Goal: Browse casually: Explore the website without a specific task or goal

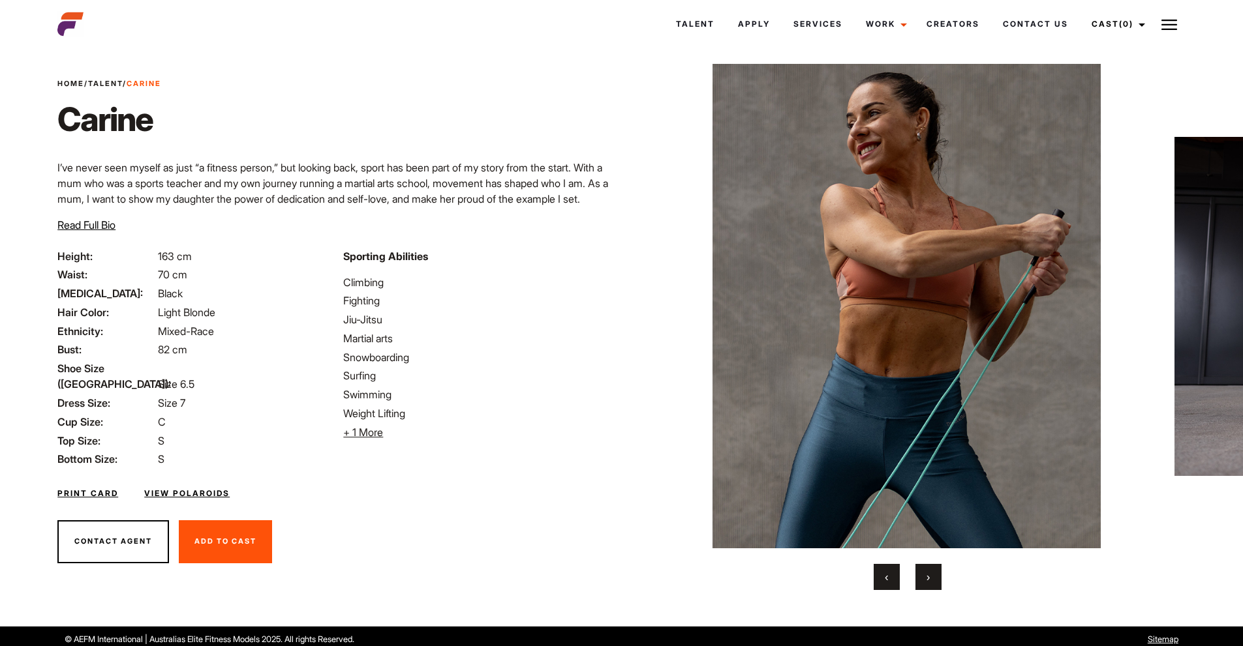
scroll to position [25, 0]
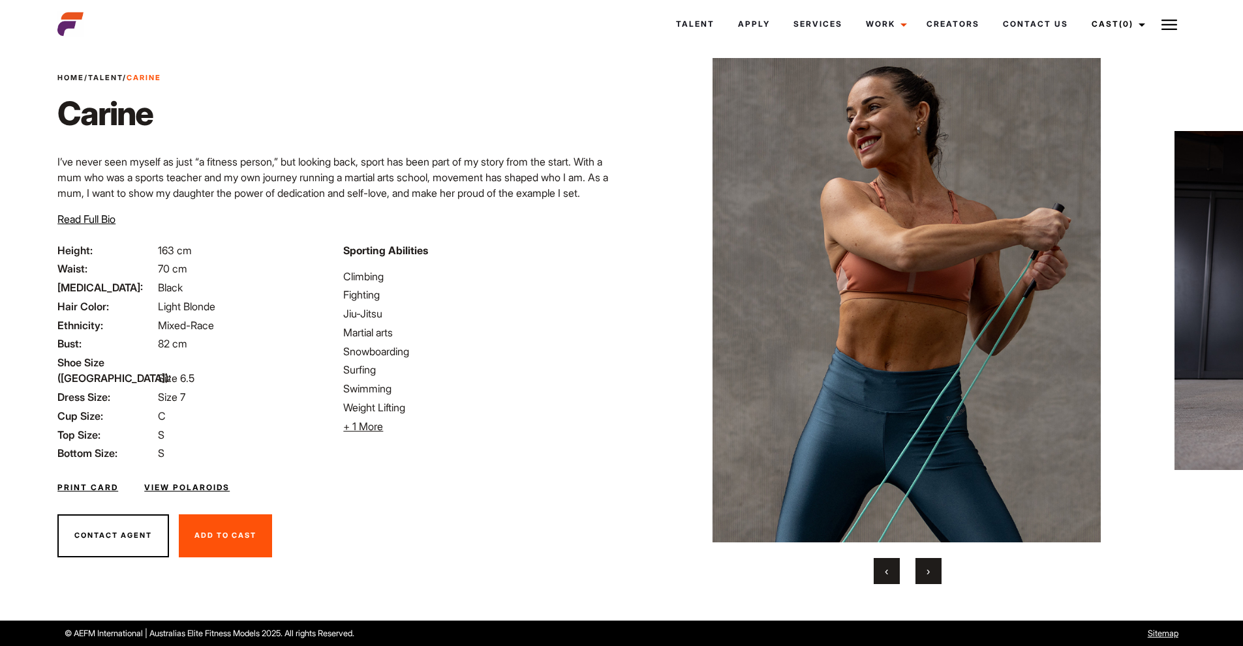
click at [107, 222] on span "Read Full Bio" at bounding box center [86, 219] width 58 height 13
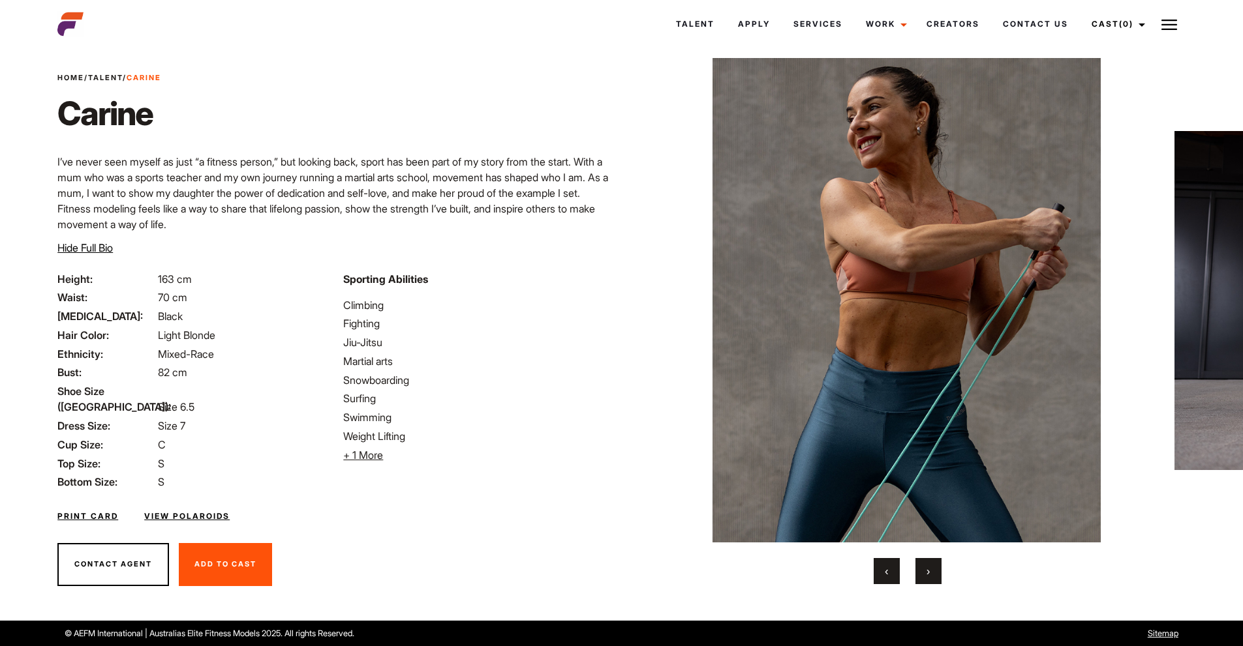
click at [915, 573] on div "‹ ›" at bounding box center [907, 571] width 509 height 26
click at [920, 579] on button "›" at bounding box center [928, 571] width 26 height 26
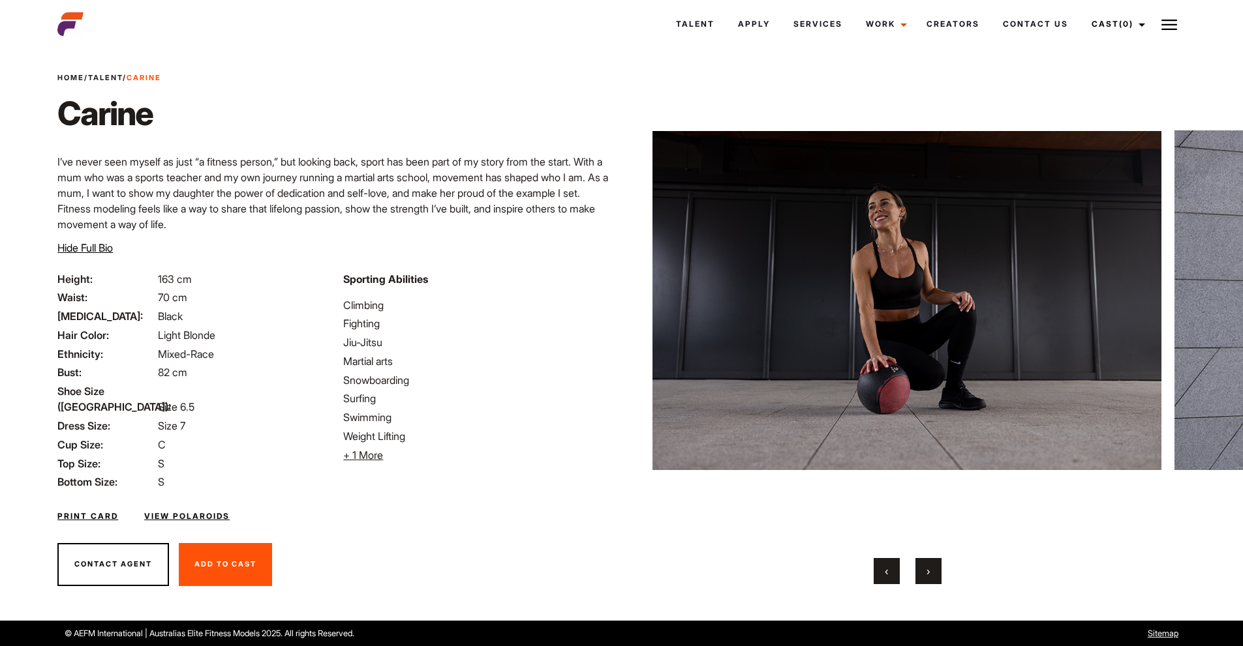
click at [920, 579] on button "›" at bounding box center [928, 571] width 26 height 26
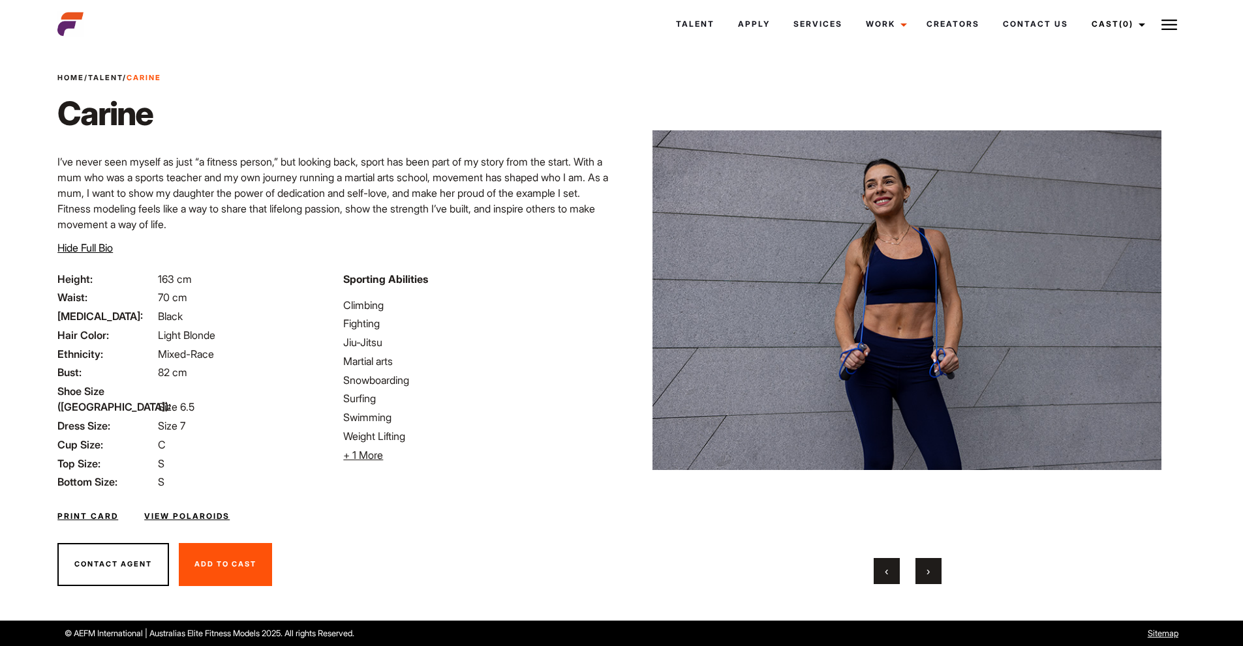
click at [920, 579] on button "›" at bounding box center [928, 571] width 26 height 26
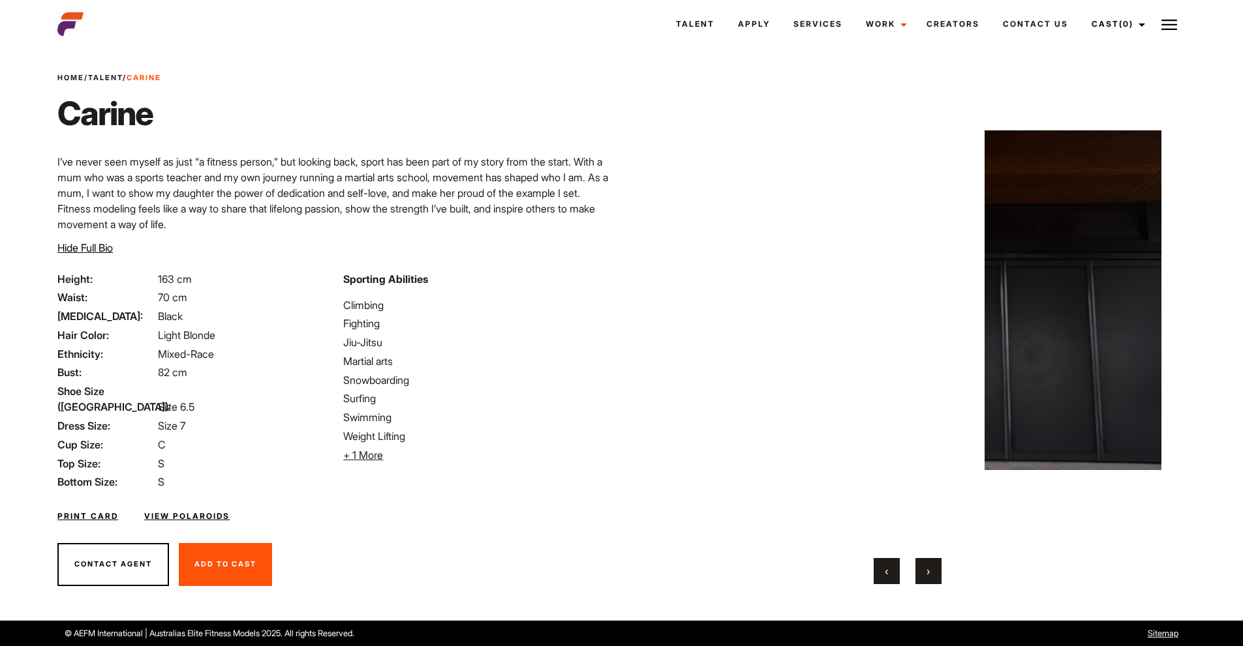
click at [920, 579] on button "›" at bounding box center [928, 571] width 26 height 26
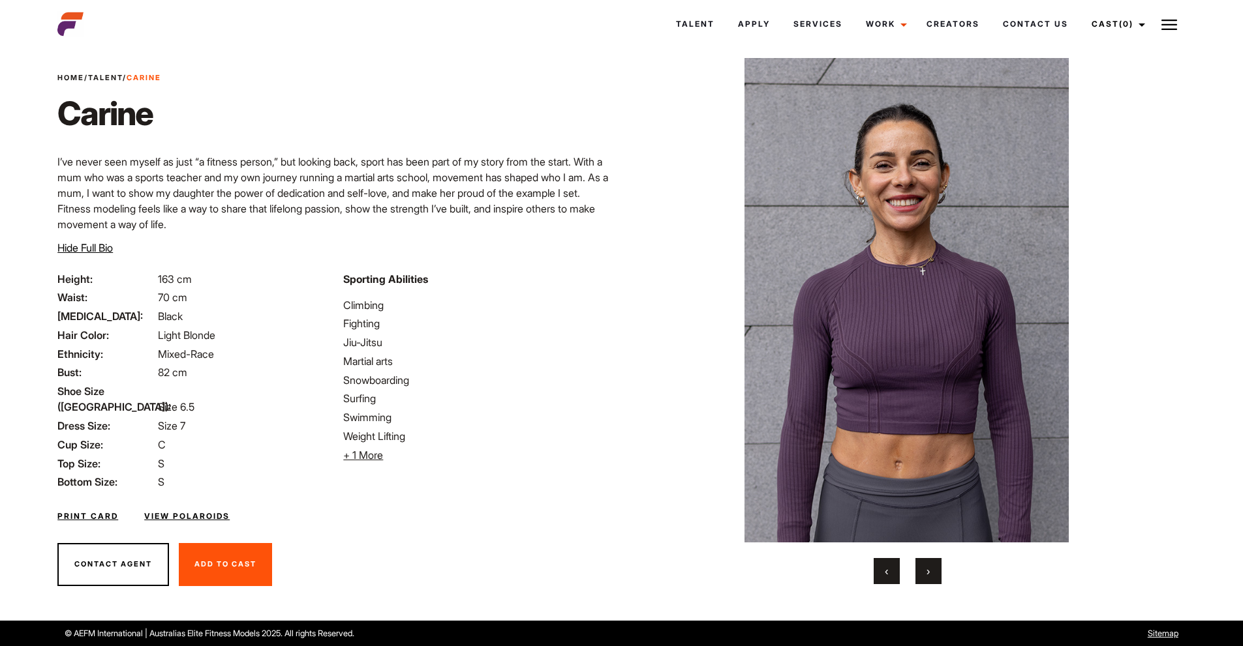
click at [920, 579] on button "›" at bounding box center [928, 571] width 26 height 26
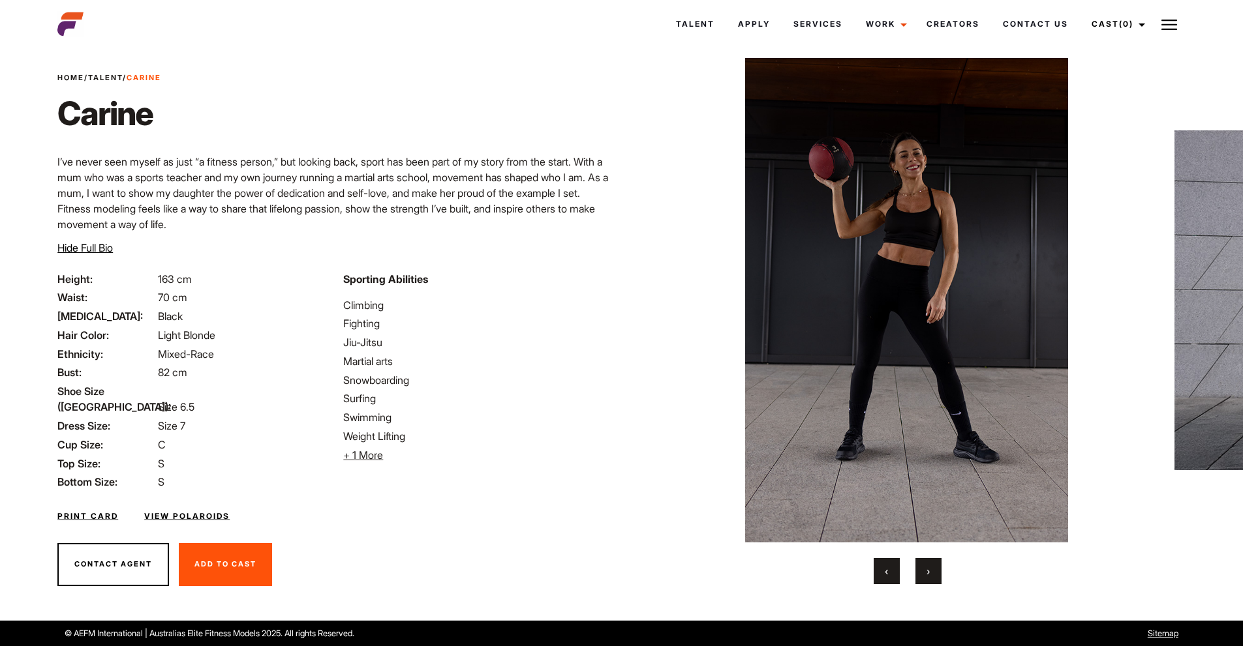
click at [920, 579] on button "›" at bounding box center [928, 571] width 26 height 26
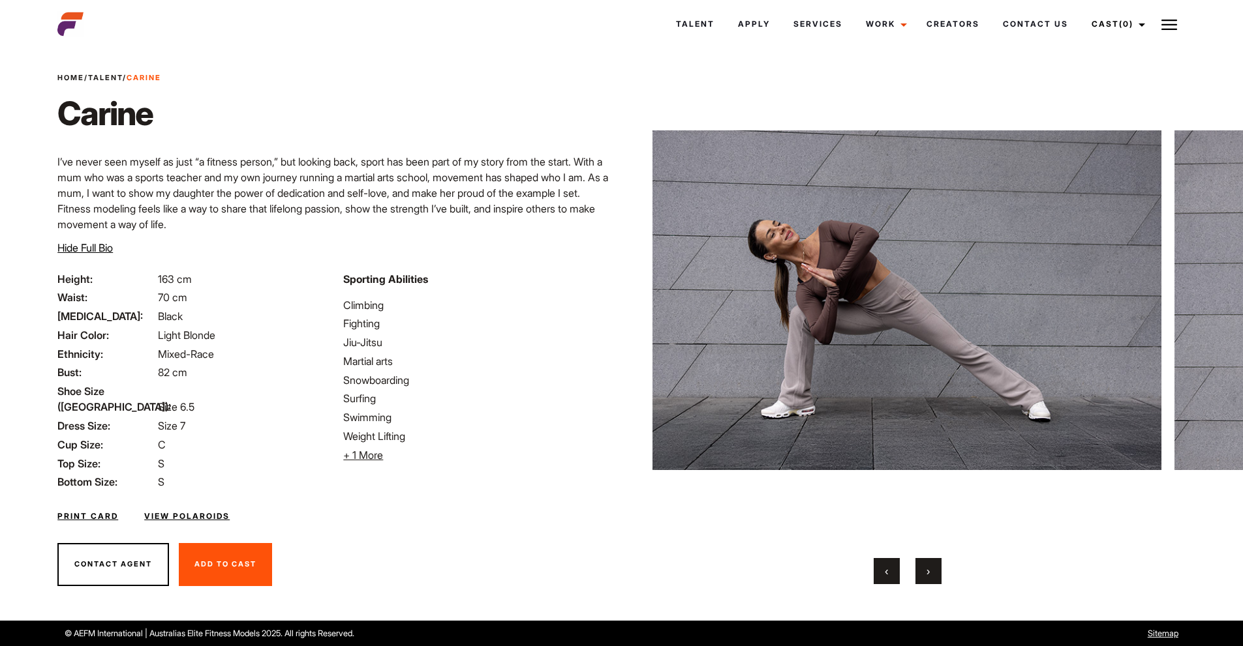
click at [920, 579] on button "›" at bounding box center [928, 571] width 26 height 26
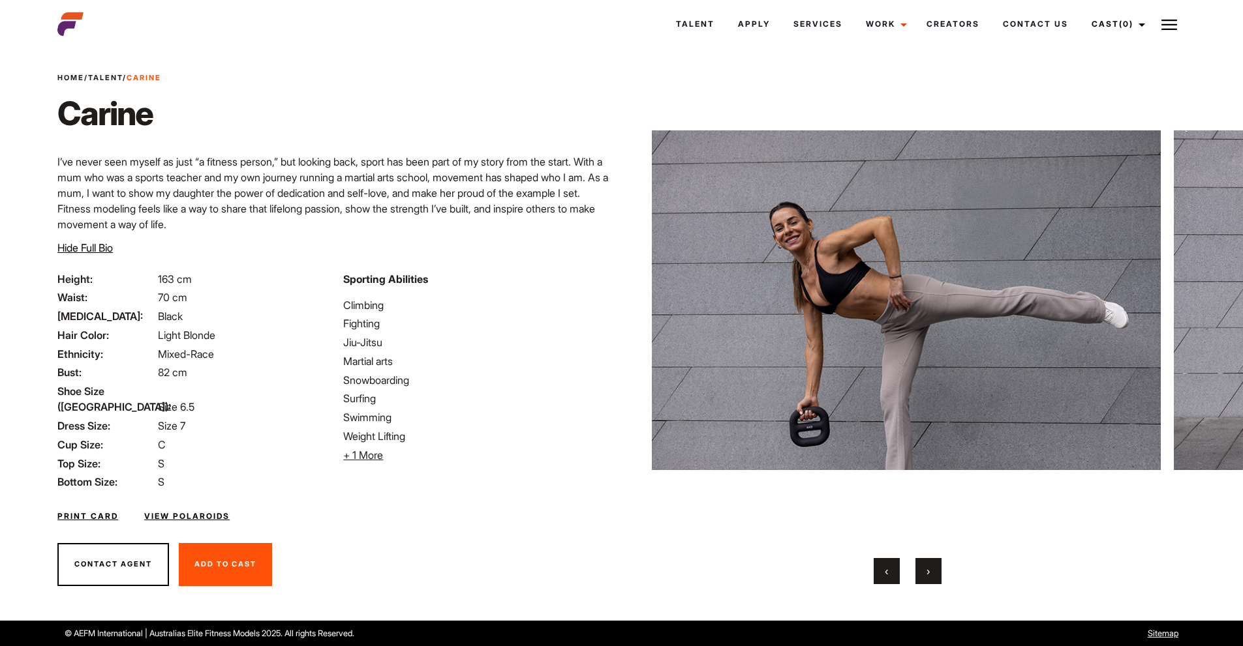
click at [920, 579] on button "›" at bounding box center [928, 571] width 26 height 26
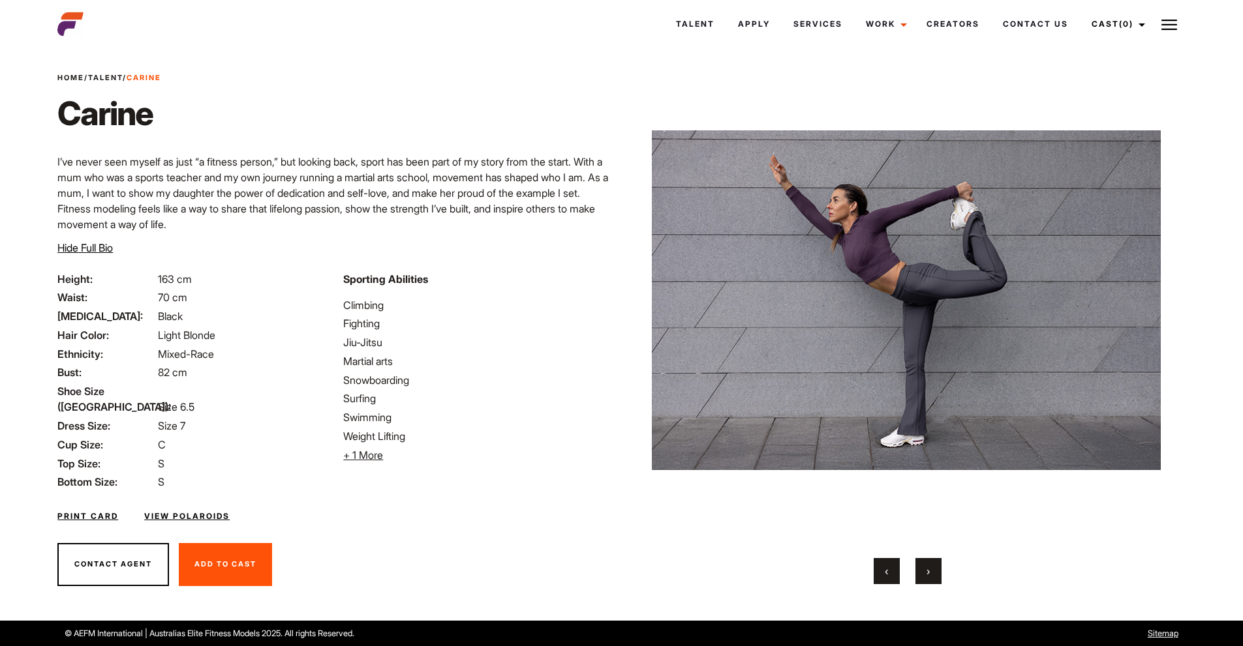
click at [920, 579] on button "›" at bounding box center [928, 571] width 26 height 26
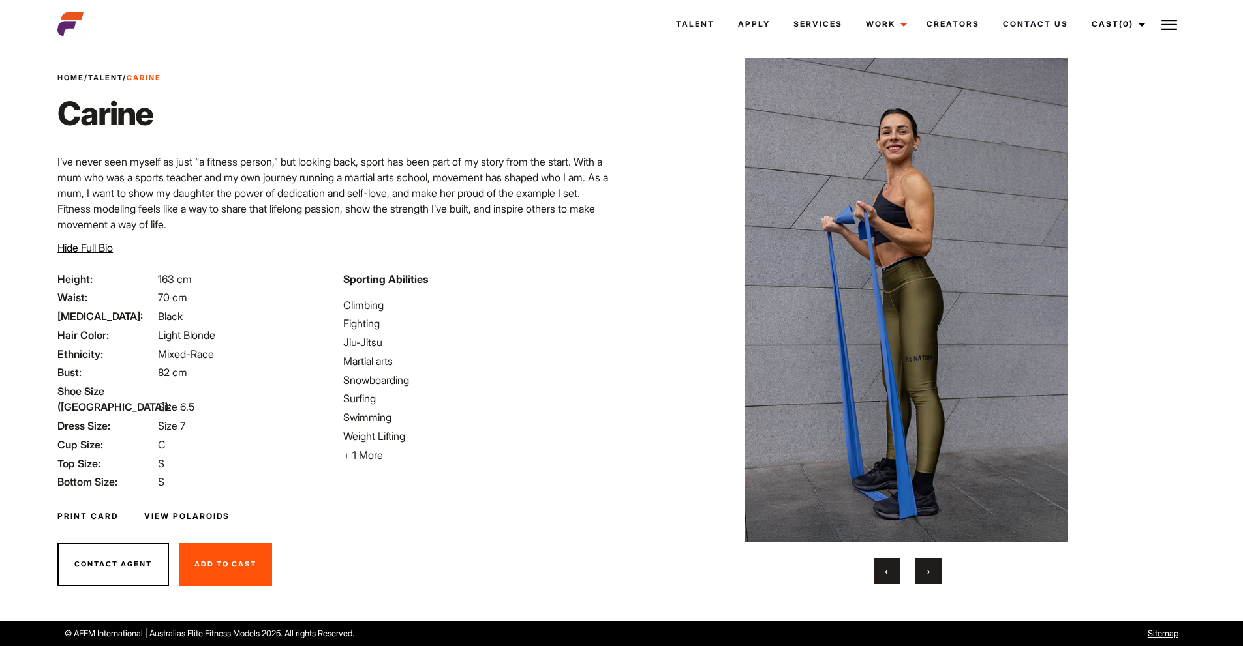
click at [920, 579] on button "›" at bounding box center [928, 571] width 26 height 26
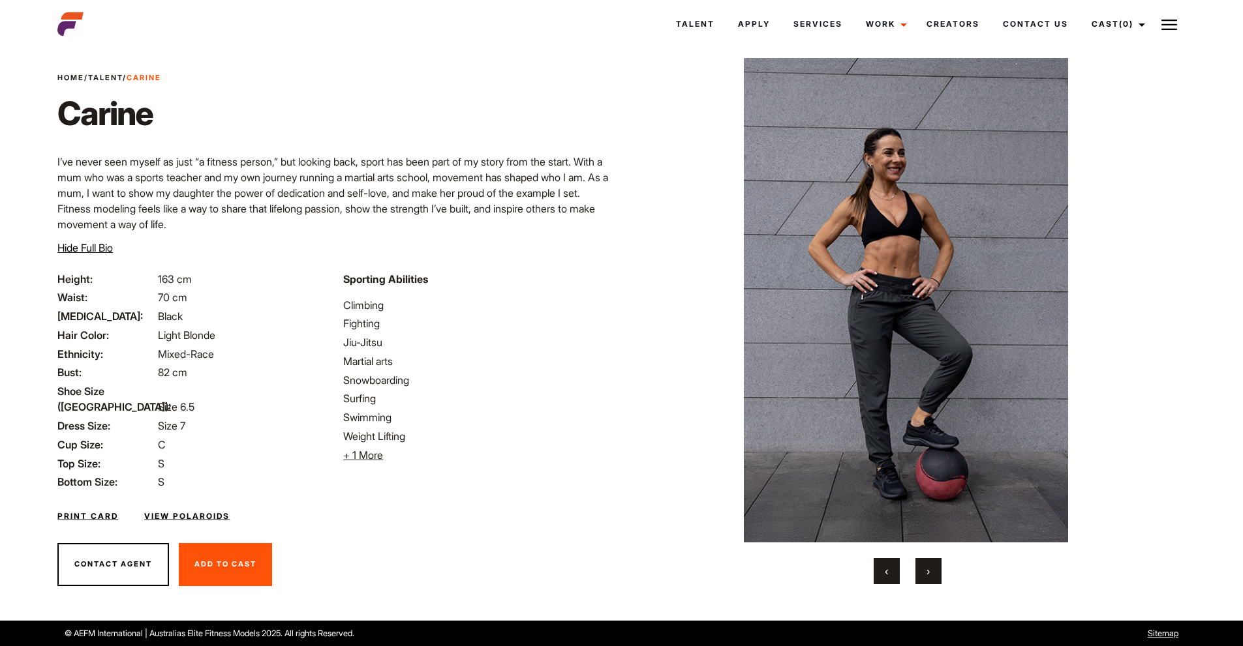
click at [920, 579] on button "›" at bounding box center [928, 571] width 26 height 26
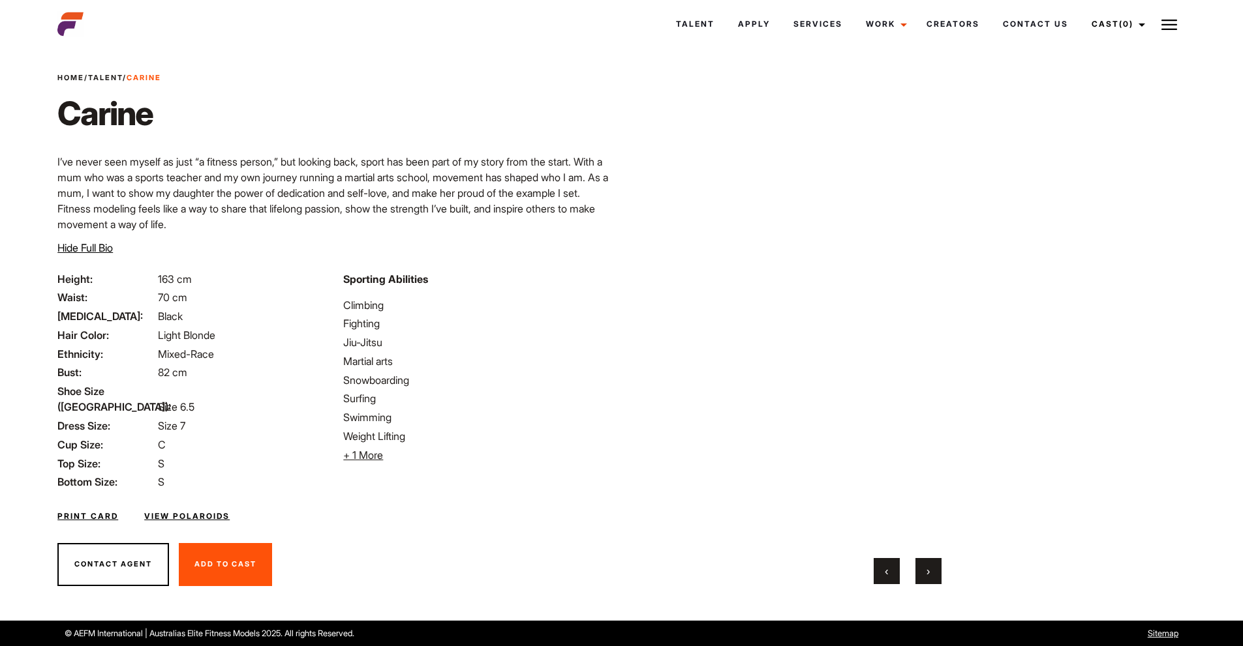
click at [920, 579] on button "›" at bounding box center [928, 571] width 26 height 26
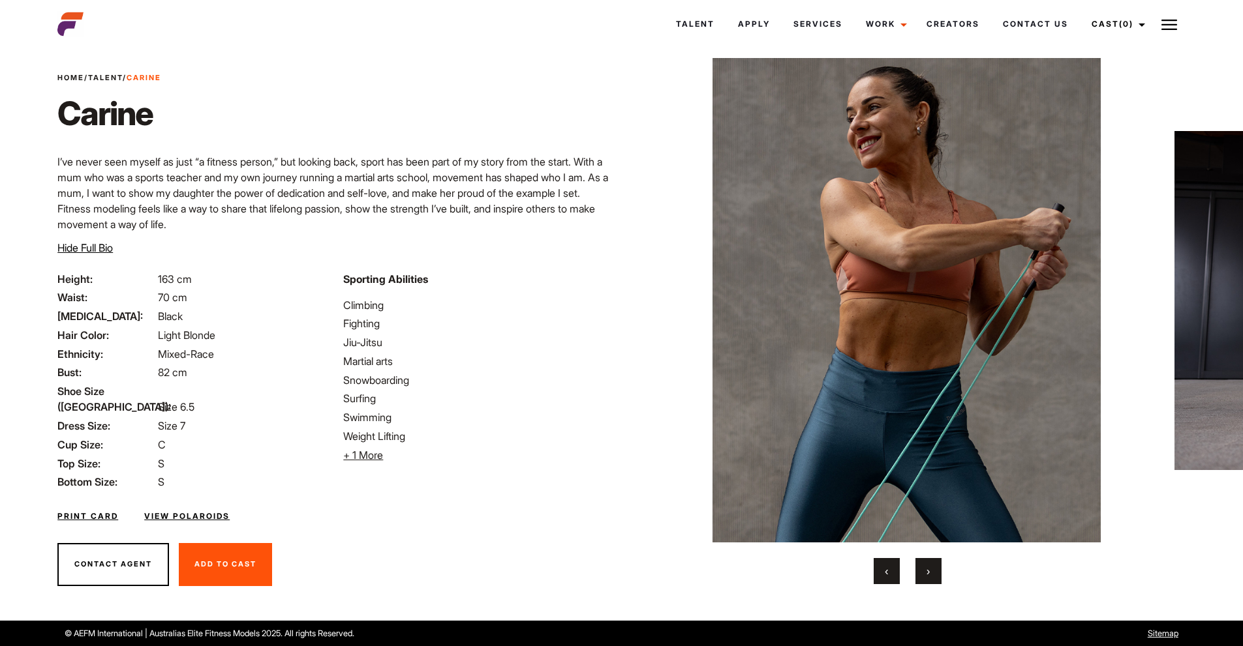
click at [920, 579] on button "›" at bounding box center [928, 571] width 26 height 26
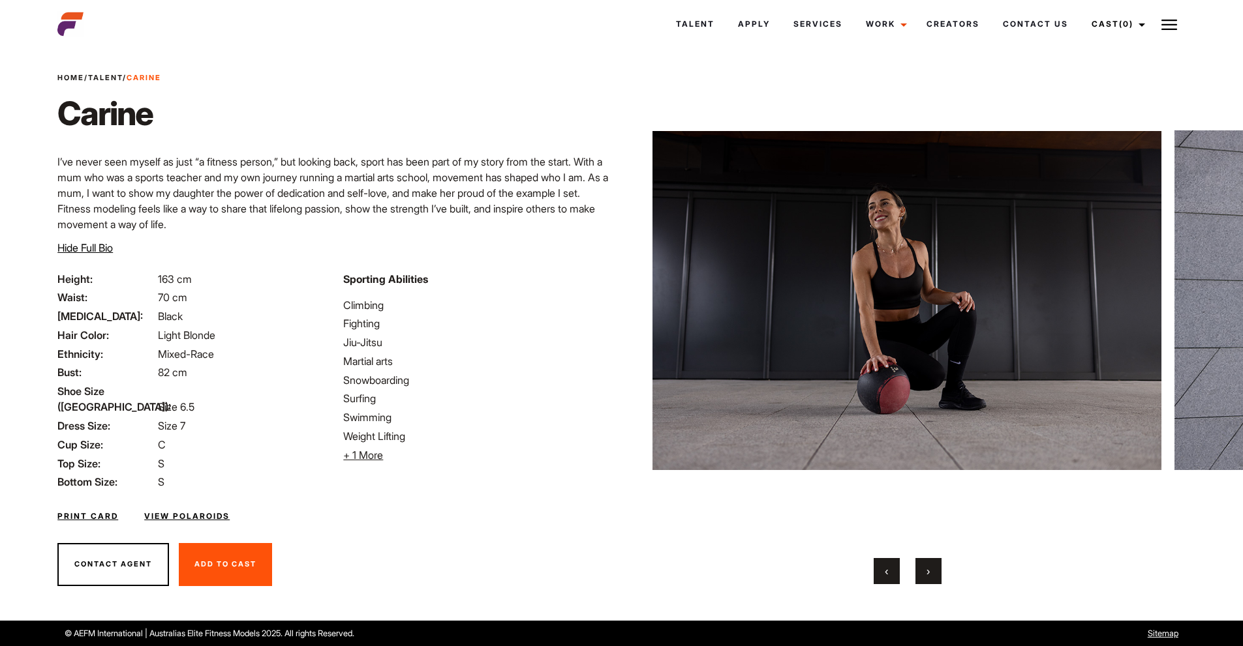
click at [920, 579] on button "›" at bounding box center [928, 571] width 26 height 26
